Goal: Task Accomplishment & Management: Use online tool/utility

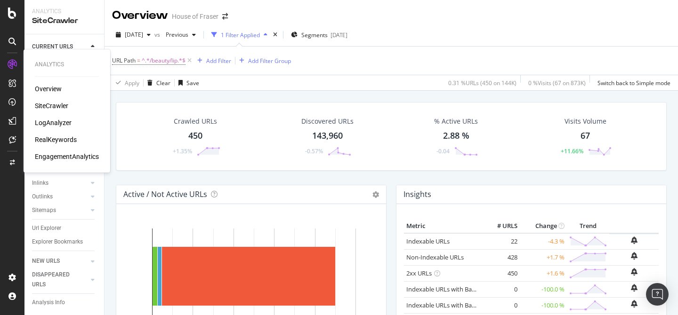
click at [55, 105] on div "SiteCrawler" at bounding box center [51, 105] width 33 height 9
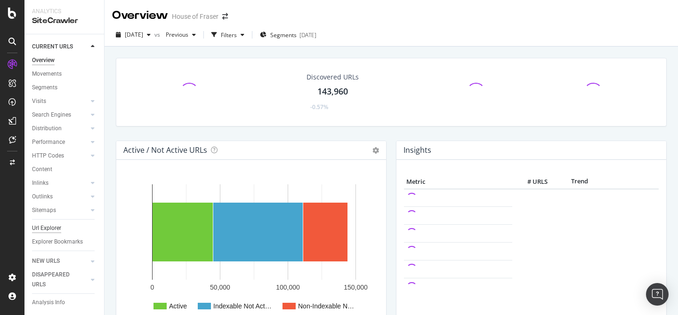
click at [53, 225] on div "Url Explorer" at bounding box center [46, 229] width 29 height 10
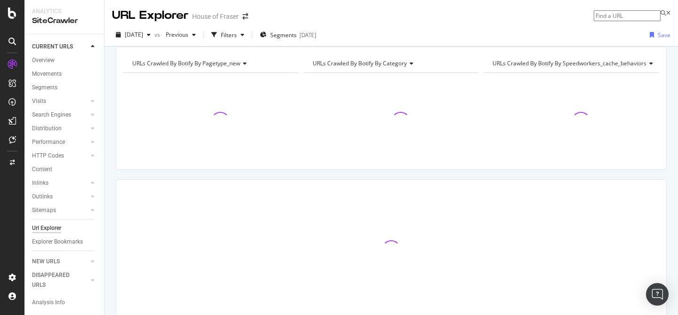
click at [603, 14] on input at bounding box center [627, 15] width 67 height 11
type input "[URL][DOMAIN_NAME]"
click at [607, 28] on div "[URL][DOMAIN_NAME]" at bounding box center [638, 24] width 63 height 8
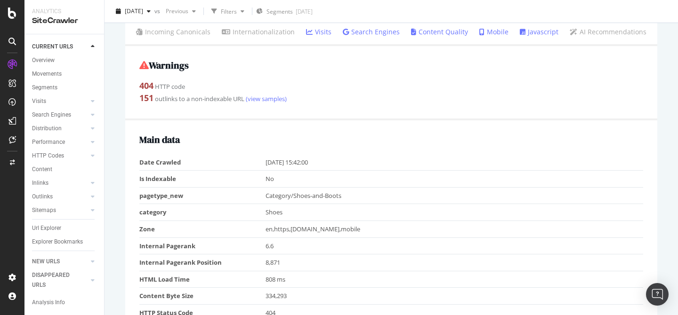
scroll to position [136, 0]
